Goal: Use online tool/utility: Use online tool/utility

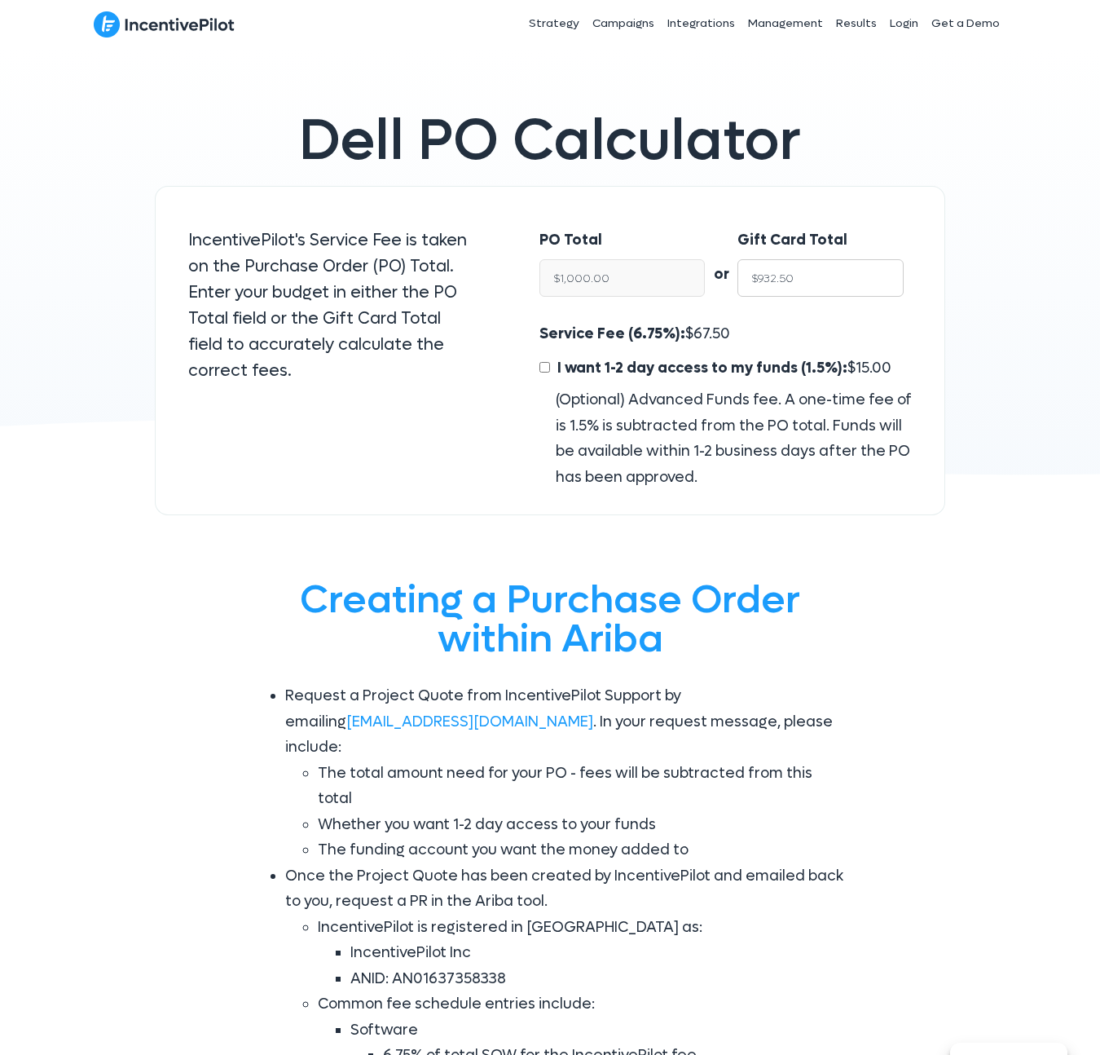
click at [802, 282] on input "$932.50" at bounding box center [821, 277] width 166 height 37
type input "$15"
type input "$16.09"
type input "$150"
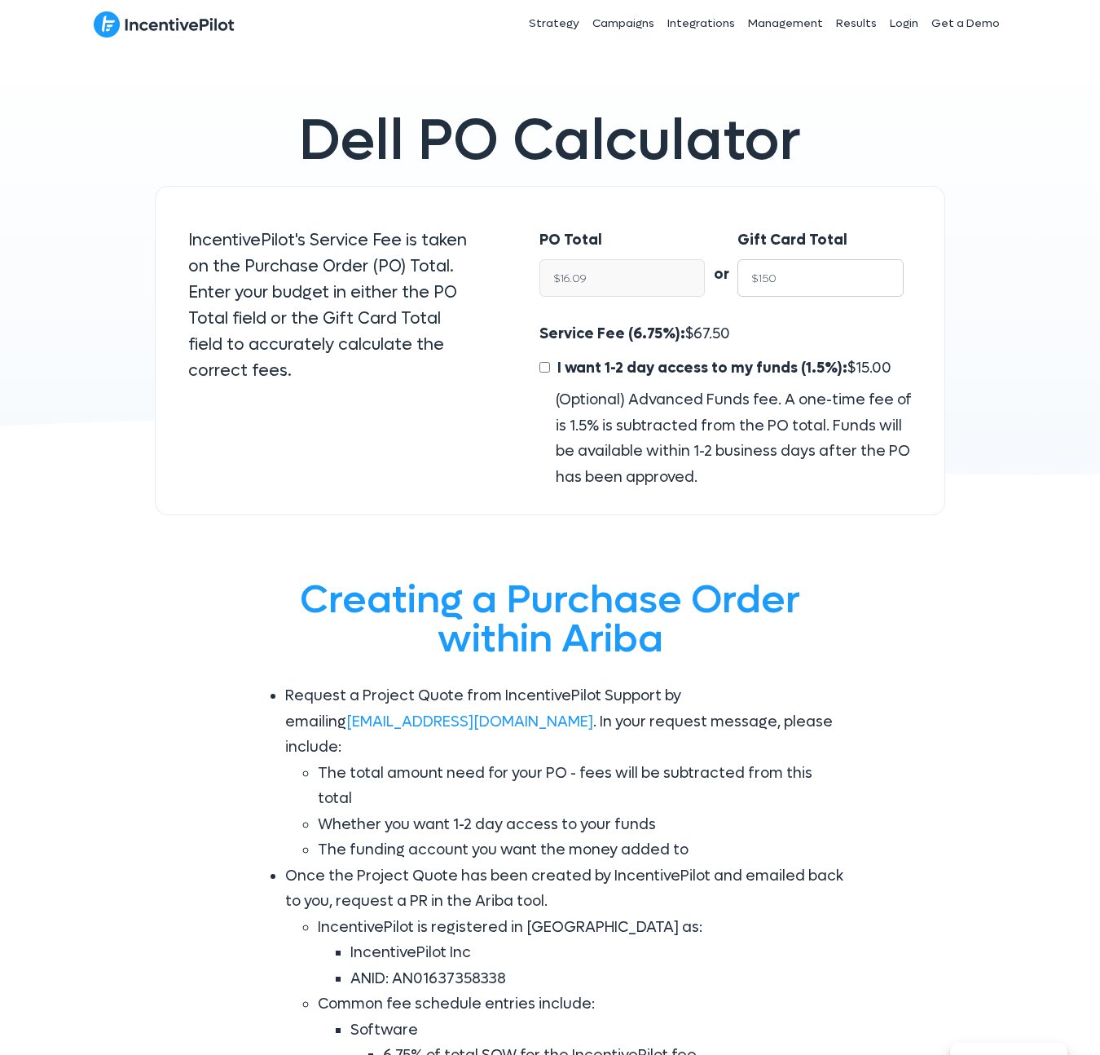
type input "$160.86"
type input "$1500"
type input "$1,608.58"
type input "$1500"
click at [543, 368] on input "I want 1-2 day access to my funds (1.5%): $ 24.13" at bounding box center [545, 367] width 11 height 11
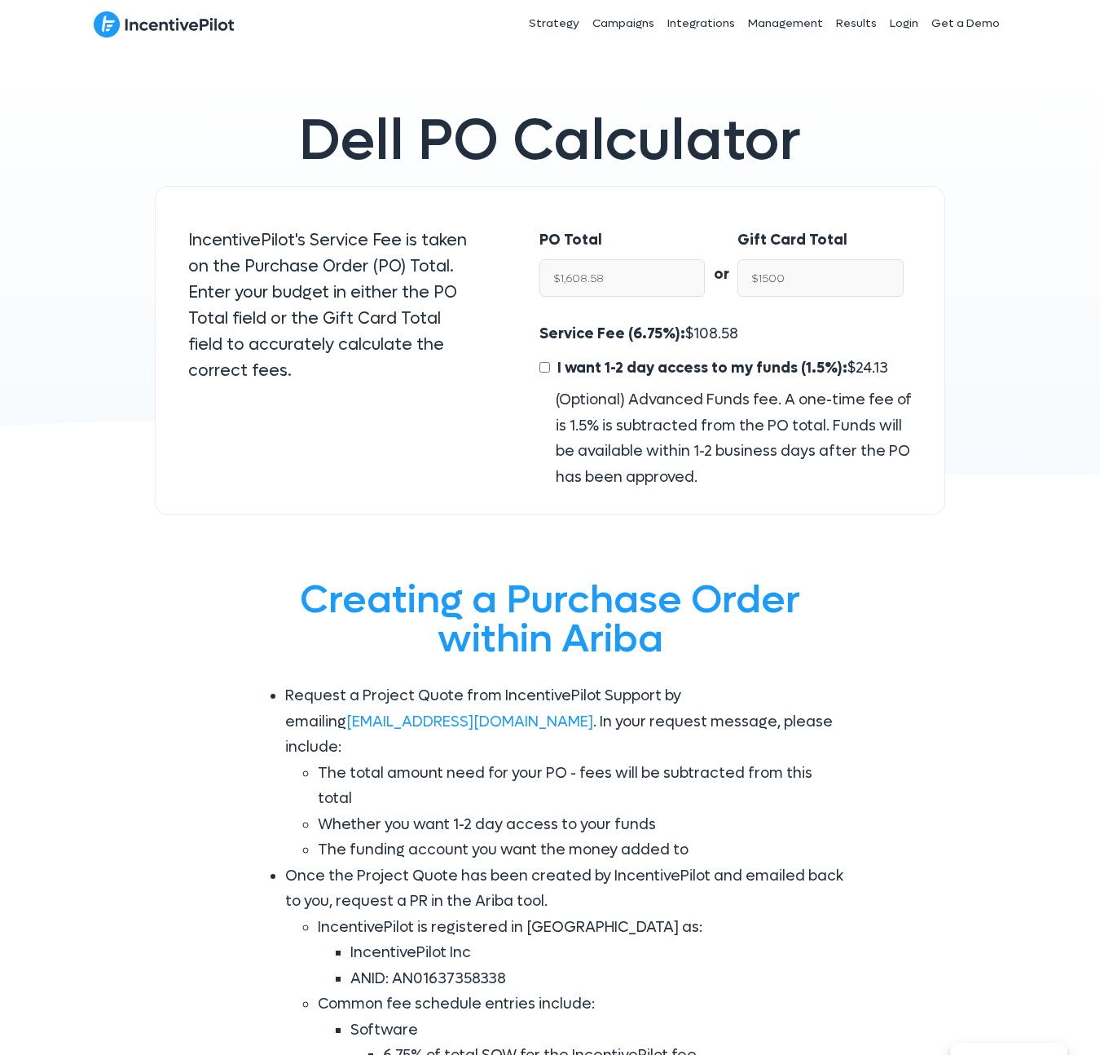
checkbox input "true"
click at [794, 284] on input "$1,475.87" at bounding box center [821, 277] width 166 height 37
type input "$15"
type input "$16.35"
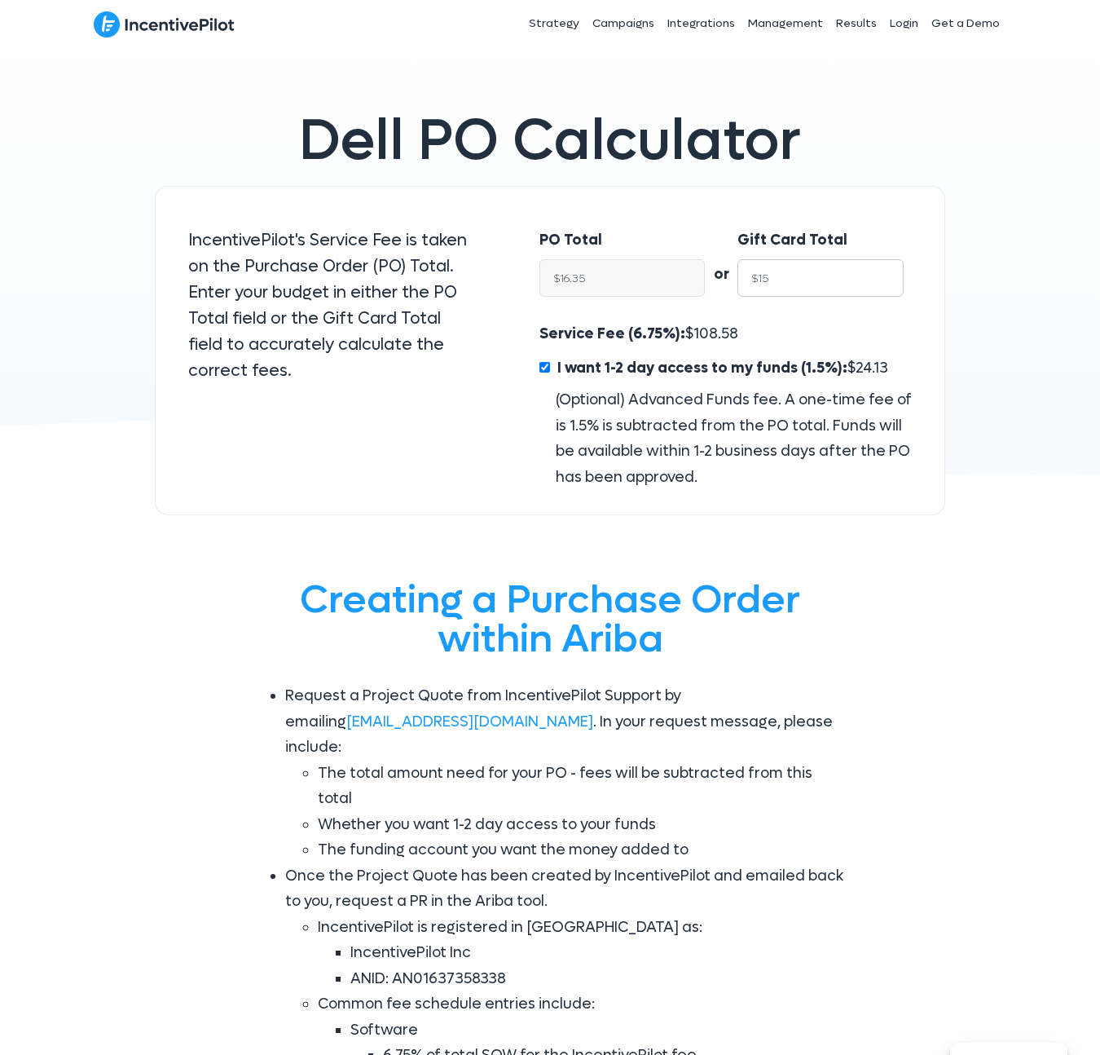
type input "$150"
type input "$163.49"
type input "$1500"
type input "$1,634.88"
click at [715, 342] on span "110.35" at bounding box center [714, 333] width 41 height 19
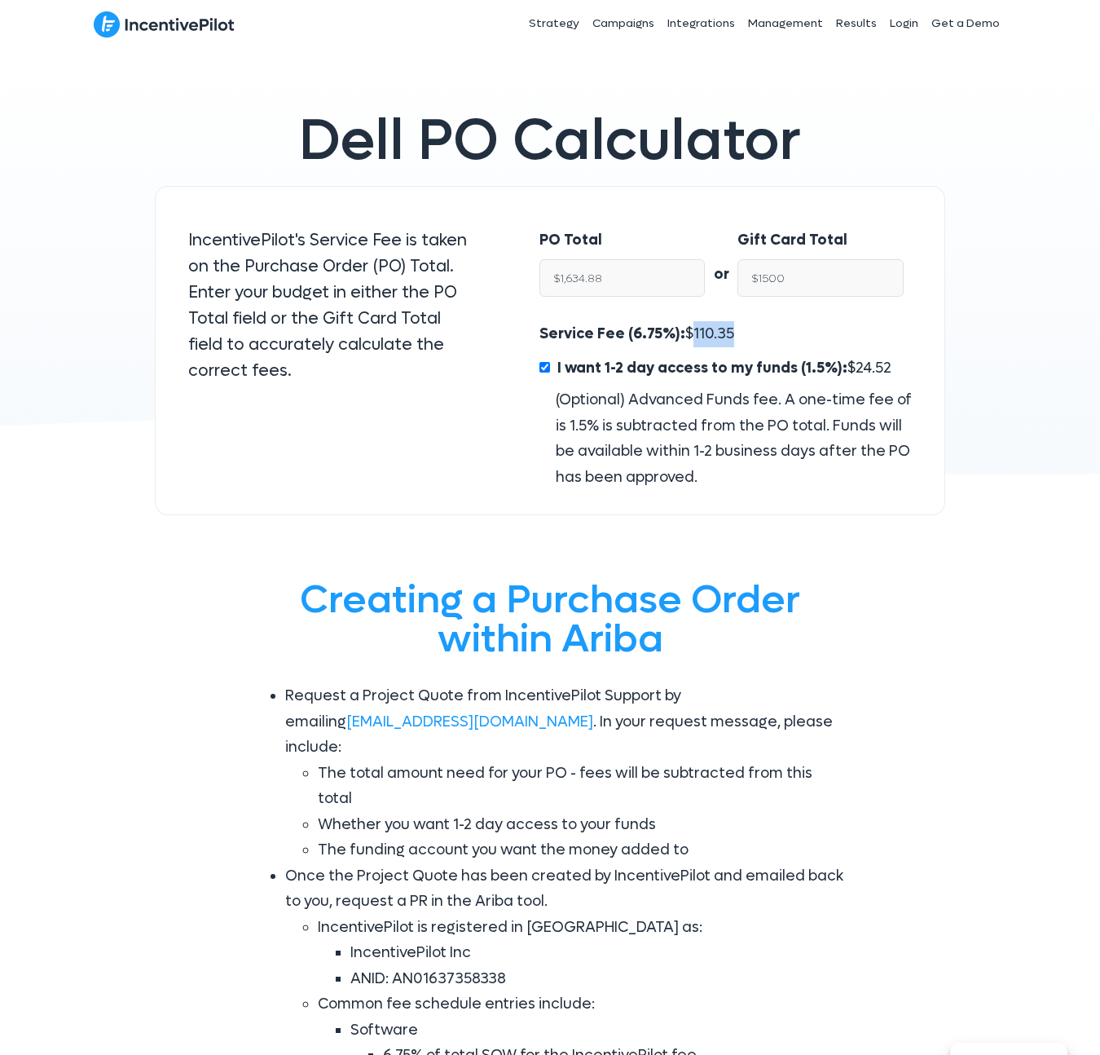
click at [715, 342] on span "110.35" at bounding box center [714, 333] width 41 height 19
copy span "110.35"
click at [585, 278] on input "$1,634.88" at bounding box center [623, 277] width 166 height 37
type input "$1,500.01"
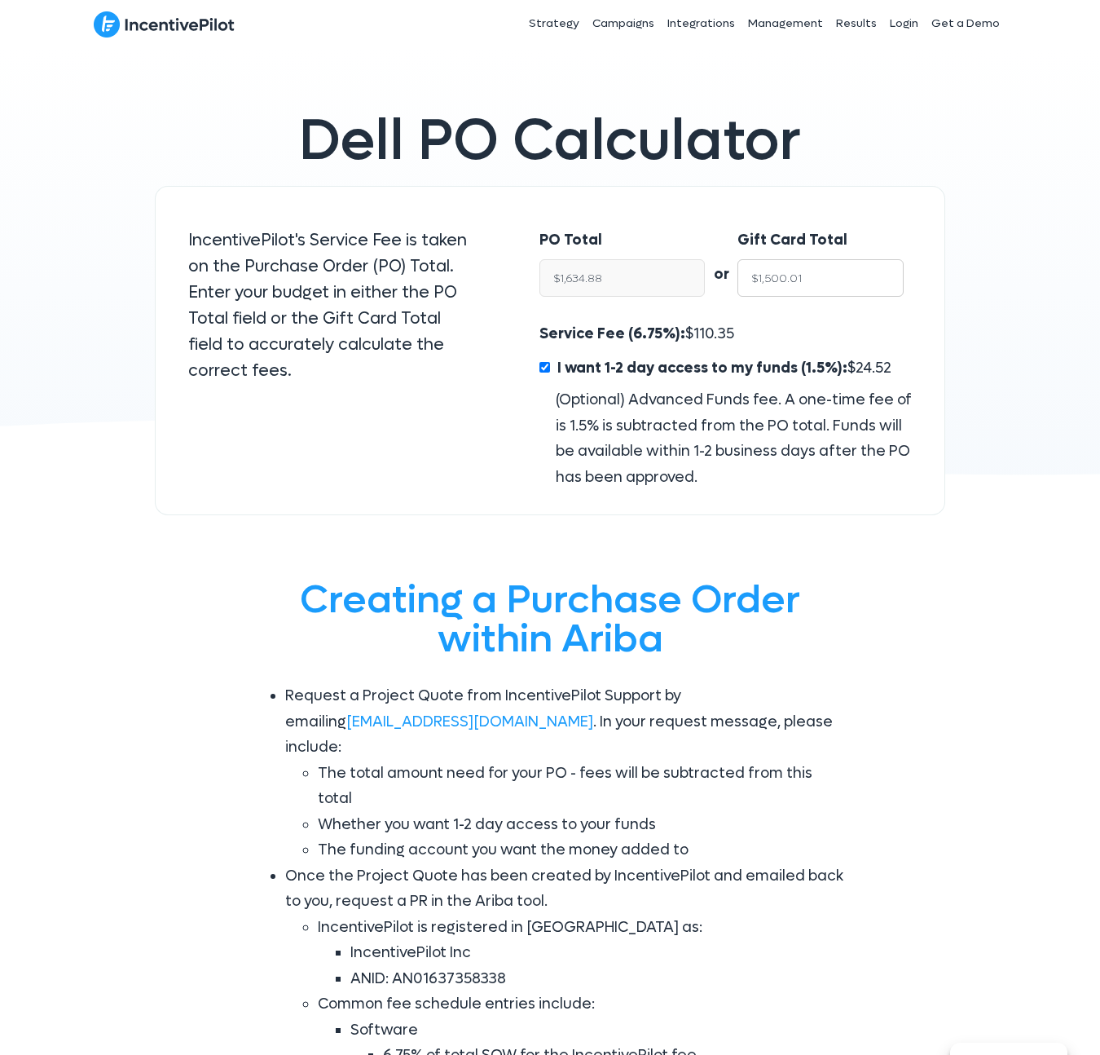
click at [768, 278] on input "$1,500.01" at bounding box center [821, 277] width 166 height 37
type input "$1,634.89"
type input "$3"
type input "$3.27"
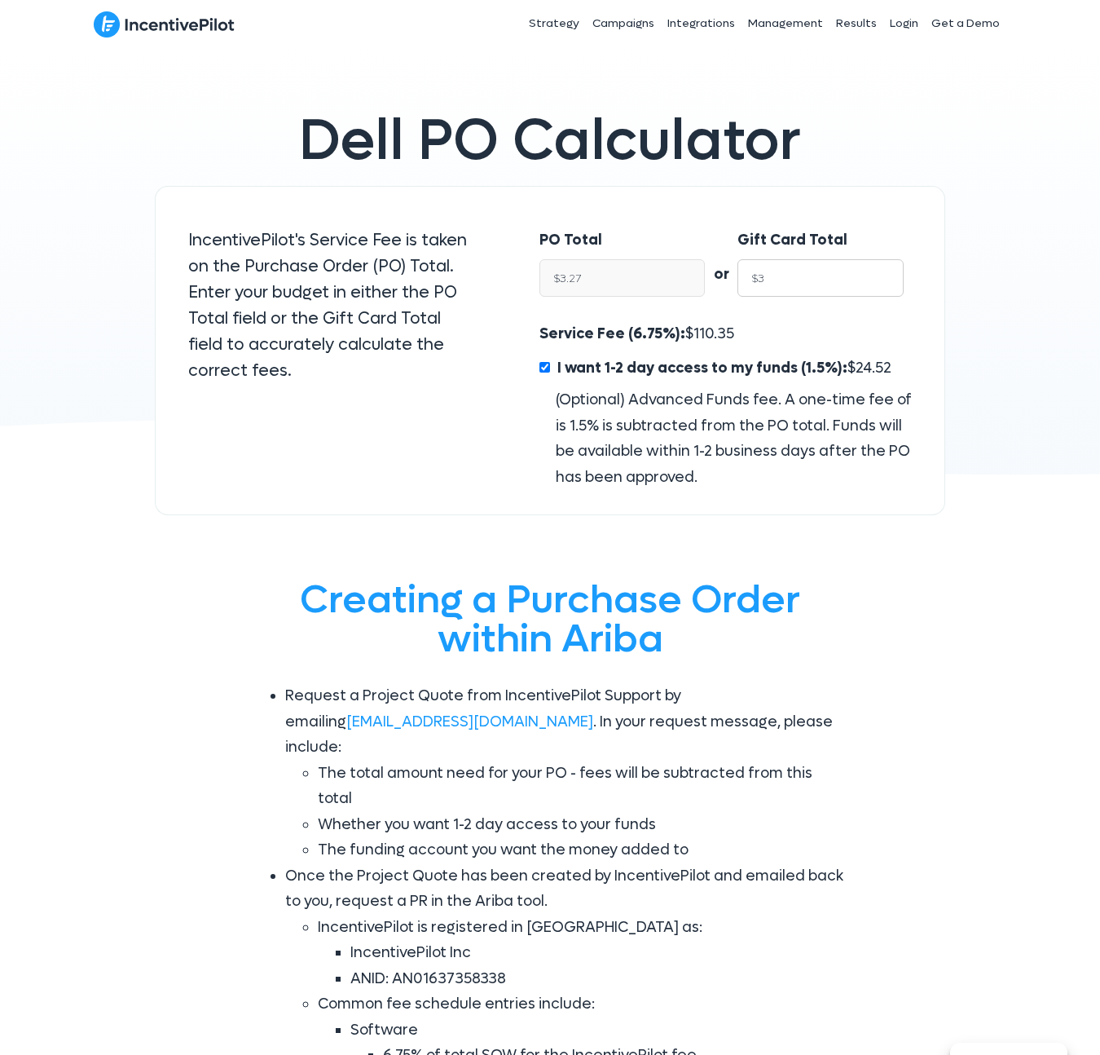
type input "$30"
type input "$32.70"
type input "$300"
type input "$326.98"
type input "$3000"
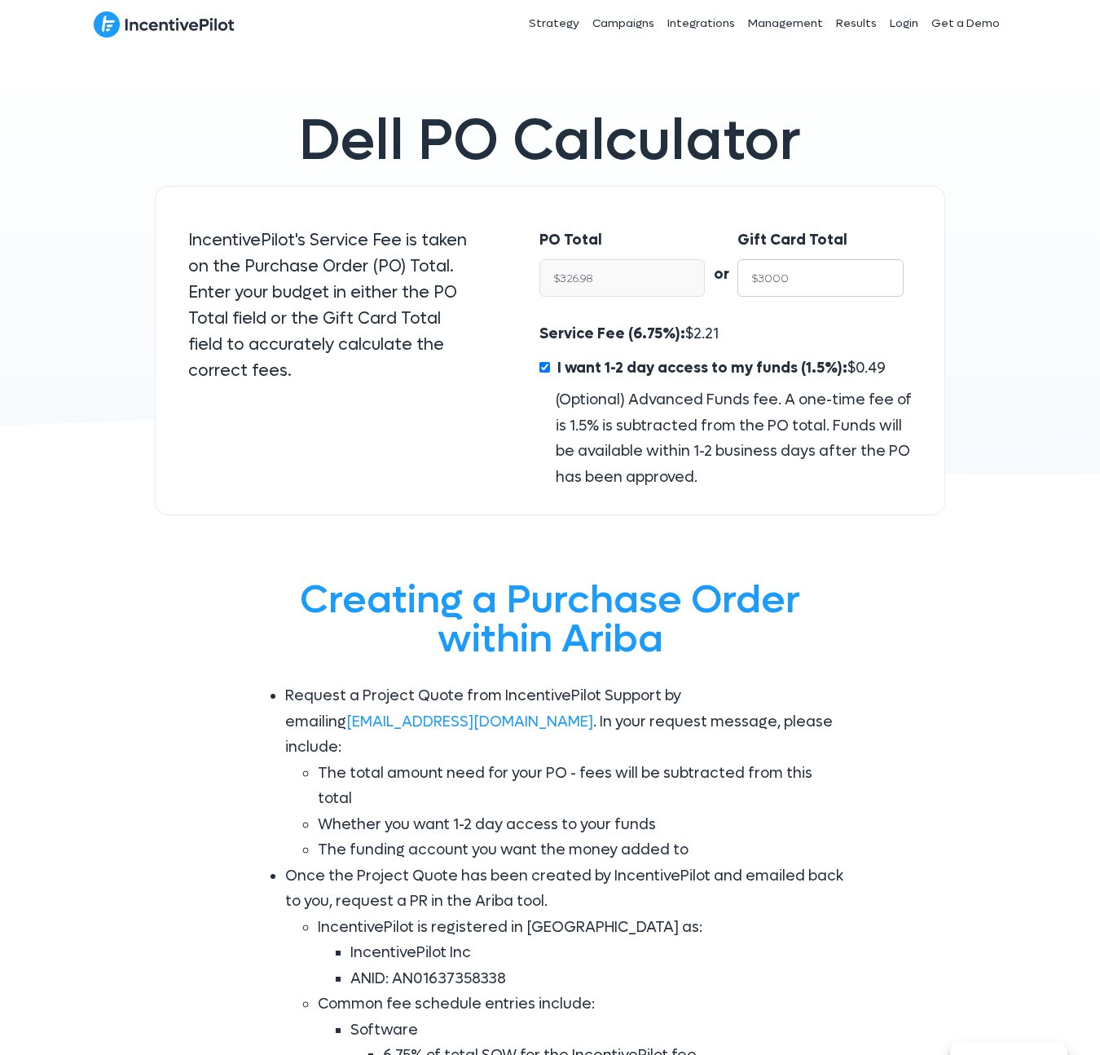
type input "$3,269.75"
type input "$30000"
type input "$32,697.55"
type input "$3000"
type input "$3,269.75"
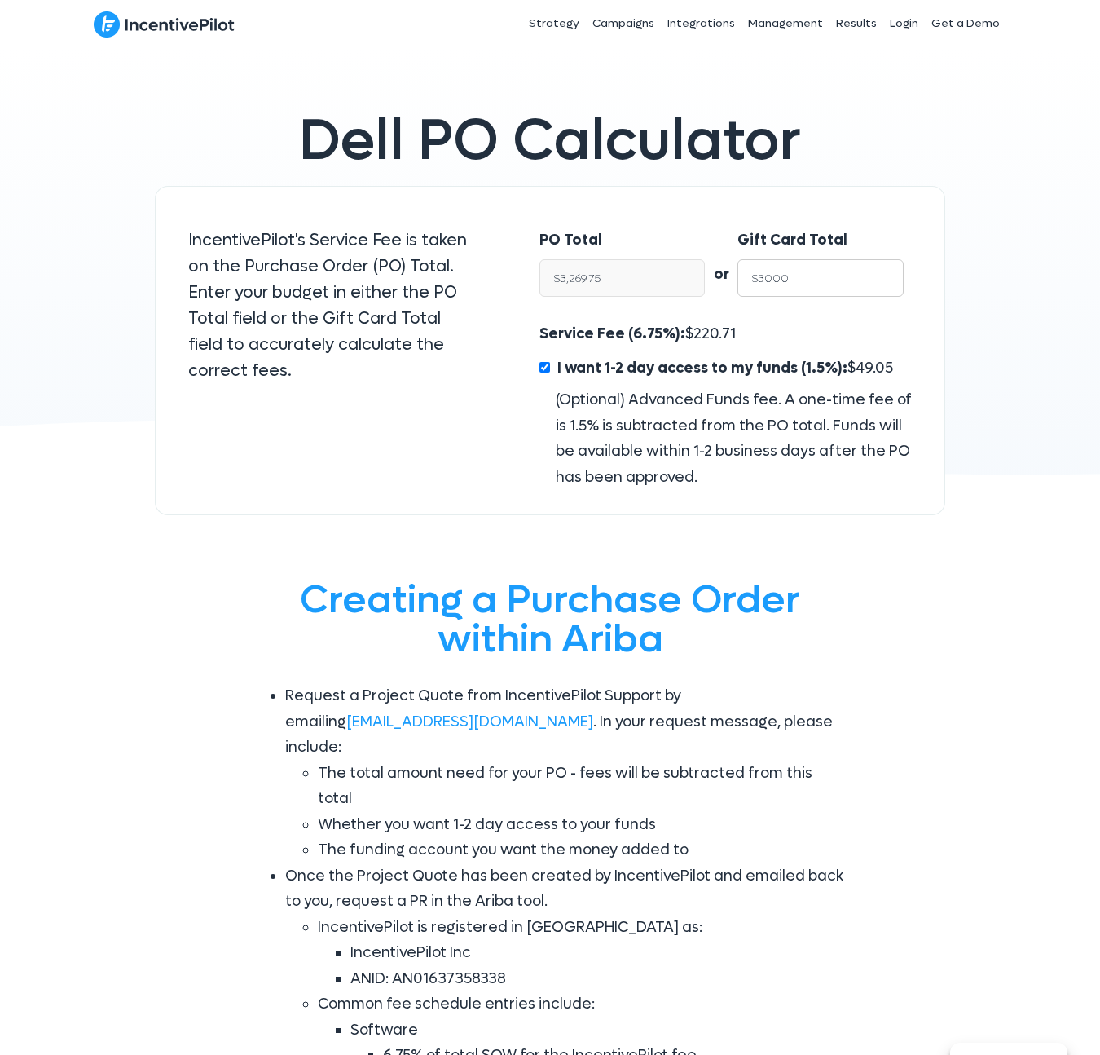
type input "$3000"
click at [709, 332] on span "220.71" at bounding box center [715, 333] width 42 height 19
click at [976, 218] on div "Dell PO Calculator IncentivePilot's Service Fee is taken on the Purchase Order …" at bounding box center [550, 289] width 1100 height 485
click at [708, 337] on span "220.71" at bounding box center [715, 333] width 42 height 19
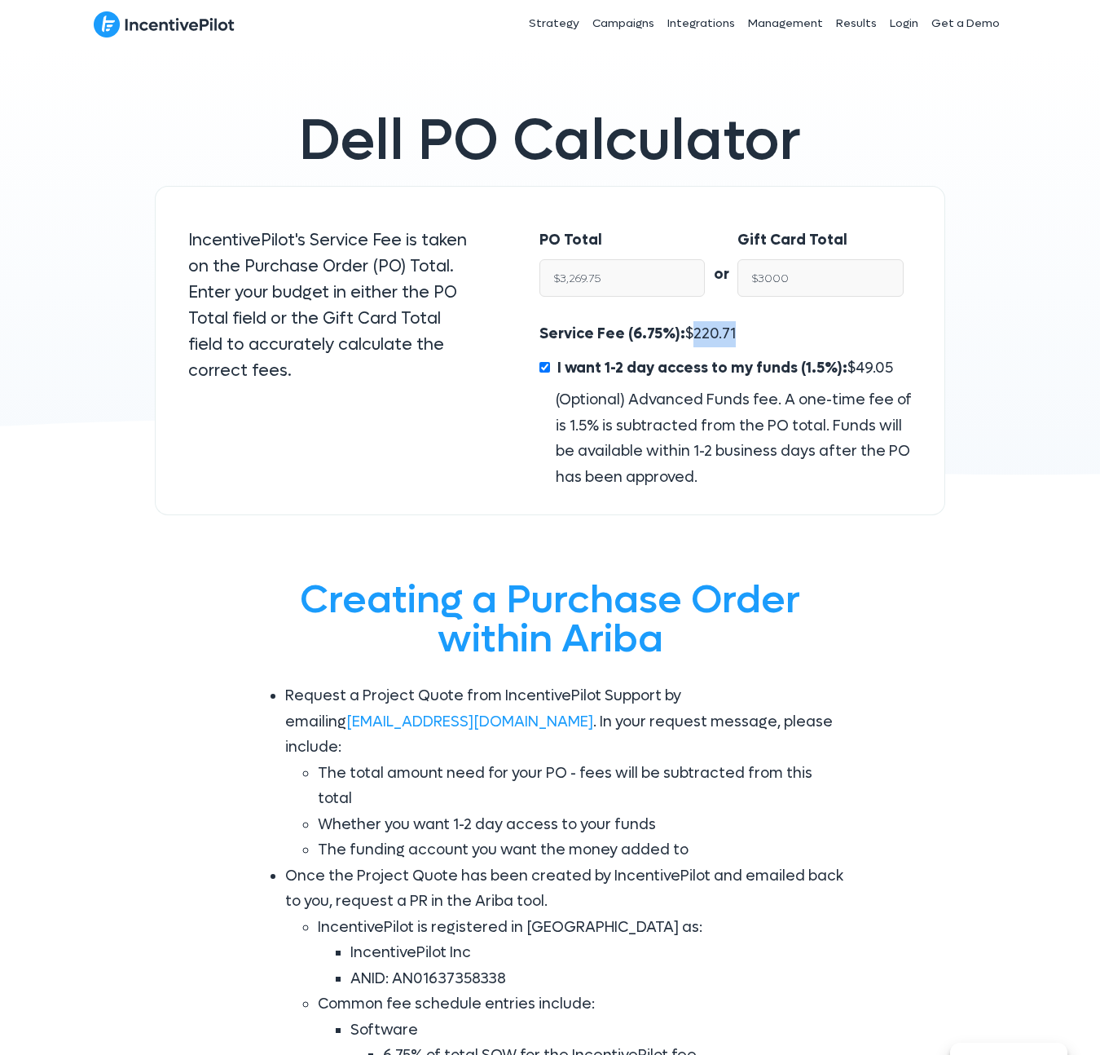
click at [707, 337] on span "220.71" at bounding box center [715, 333] width 42 height 19
copy span "220.71"
click at [862, 368] on span "49.05" at bounding box center [874, 368] width 37 height 19
copy span "49.05"
